Goal: Information Seeking & Learning: Learn about a topic

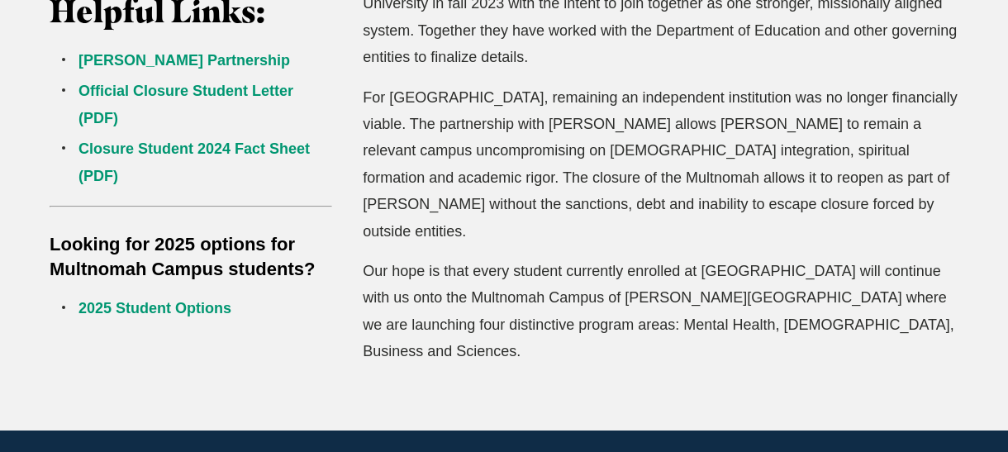
scroll to position [608, 0]
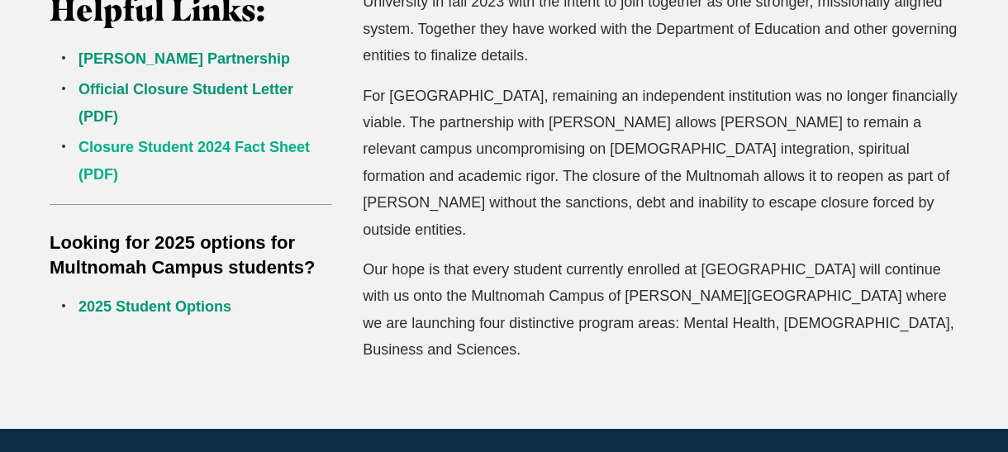
click at [215, 141] on link "Closure Student 2024 Fact Sheet (PDF)" at bounding box center [193, 160] width 231 height 43
click at [173, 303] on link "2025 Student Options" at bounding box center [154, 306] width 153 height 17
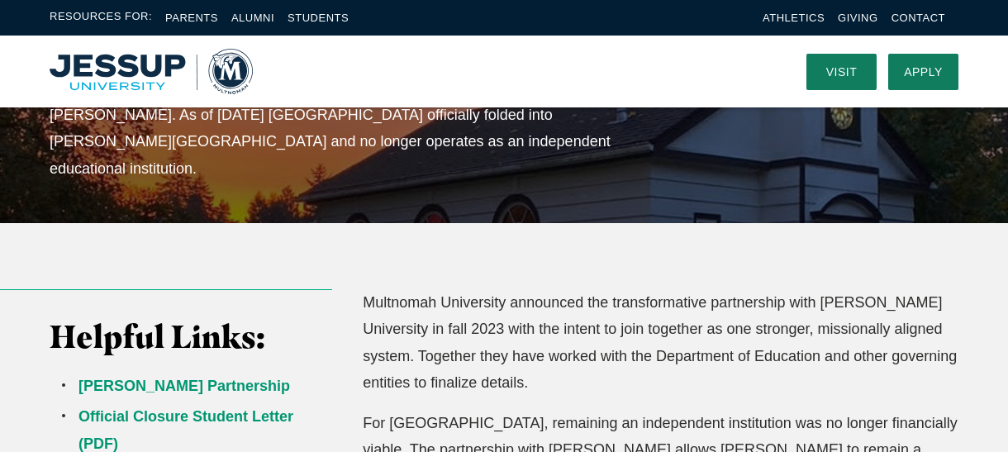
scroll to position [282, 0]
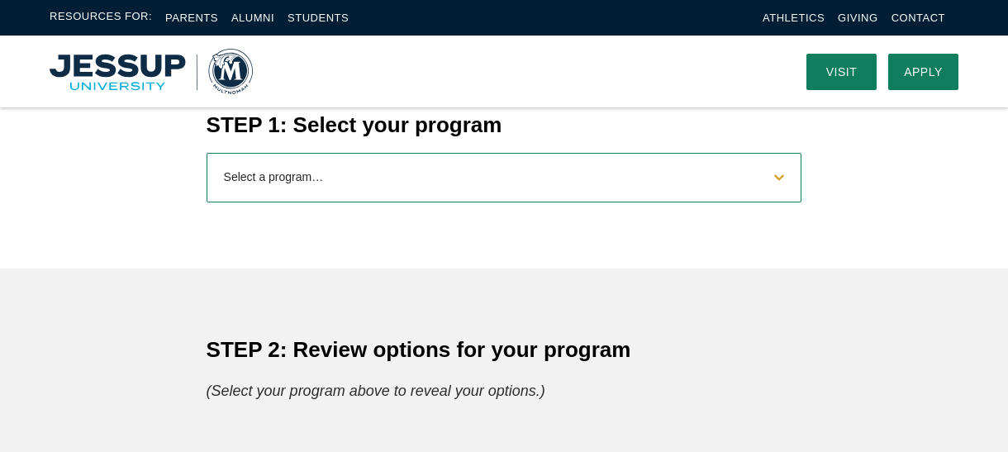
scroll to position [708, 0]
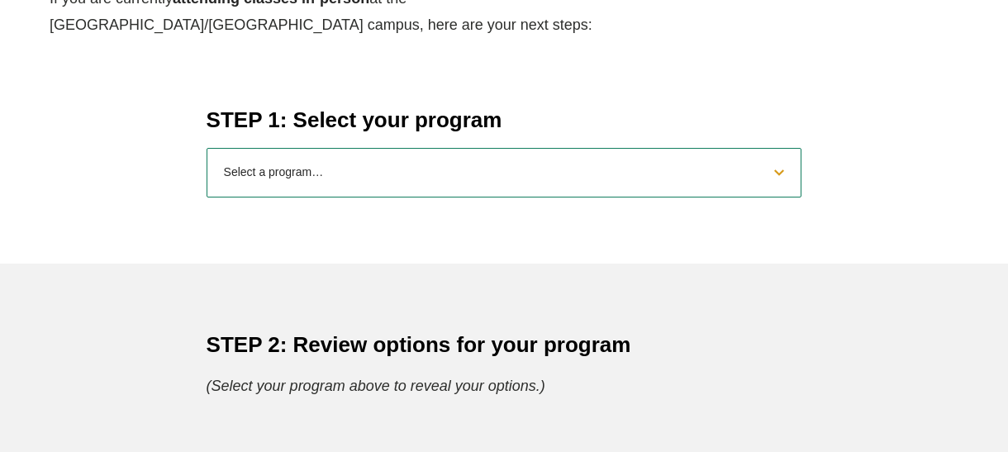
click at [780, 168] on select "Select a program… BS Bible and Theology BS Biology BS Business Administration B…" at bounding box center [504, 173] width 596 height 50
select select "2025bibletheology"
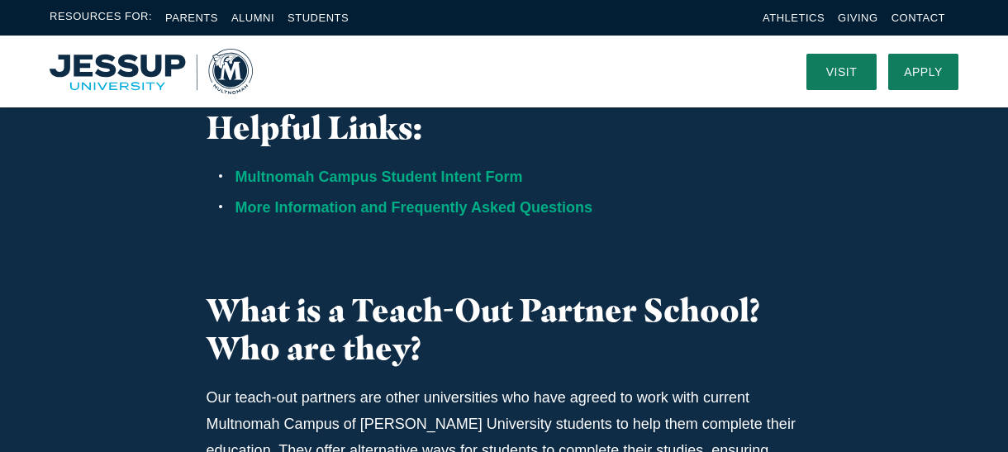
scroll to position [1749, 0]
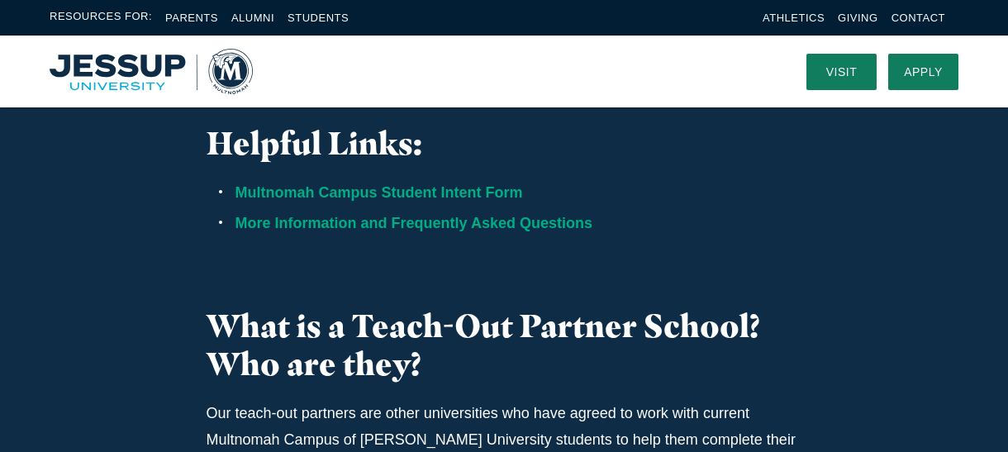
click at [429, 215] on link "More Information and Frequently Asked Questions" at bounding box center [413, 223] width 357 height 17
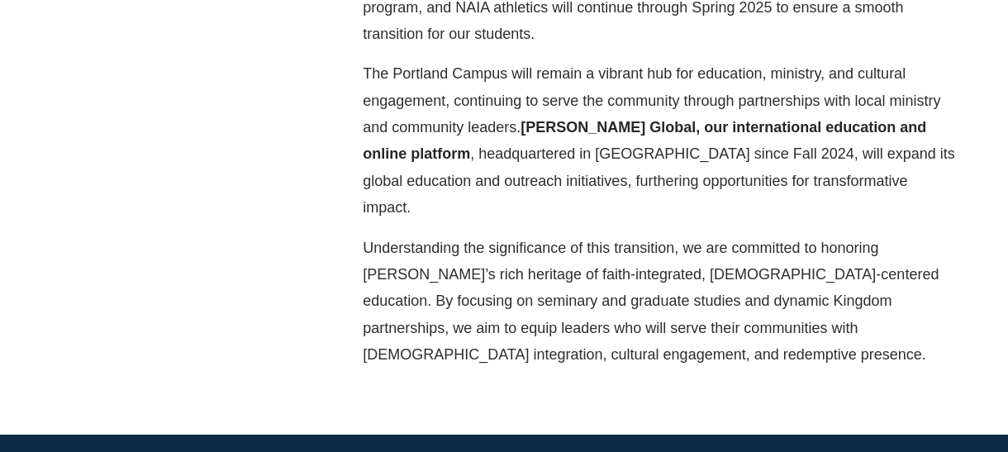
scroll to position [843, 0]
